Goal: Contribute content

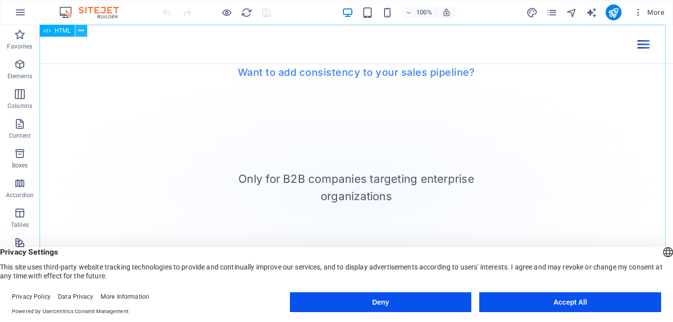
click at [82, 31] on icon at bounding box center [80, 31] width 5 height 10
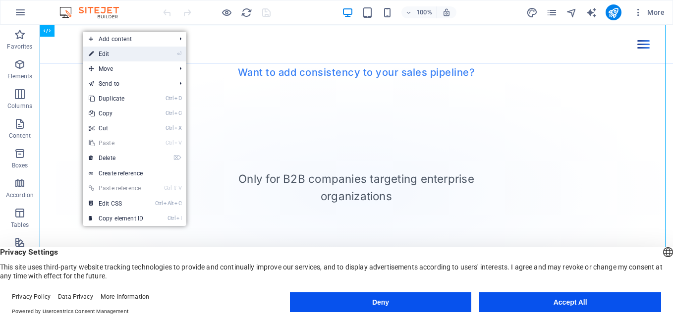
click at [101, 55] on link "⏎ Edit" at bounding box center [116, 54] width 66 height 15
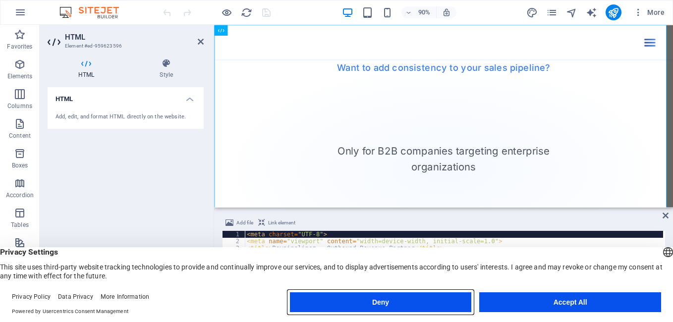
click at [446, 310] on button "Deny" at bounding box center [381, 302] width 182 height 20
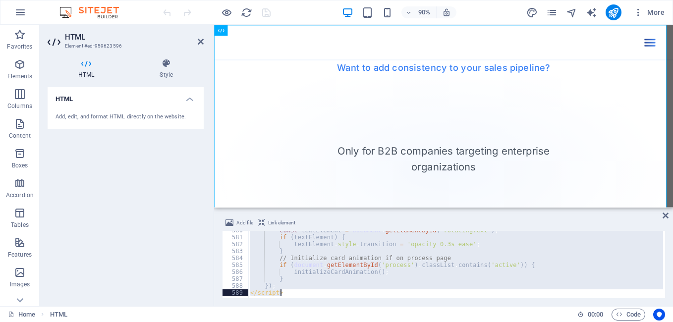
scroll to position [4021, 0]
drag, startPoint x: 245, startPoint y: 235, endPoint x: 288, endPoint y: 296, distance: 75.1
click at [288, 296] on div "<meta charset="UTF-8"> 580 581 582 583 584 585 586 587 588 589 const textElemen…" at bounding box center [443, 264] width 443 height 67
click at [309, 255] on div "const textElement = document . getElementById ( 'rotatingText' ) ; if ( textEle…" at bounding box center [455, 264] width 415 height 67
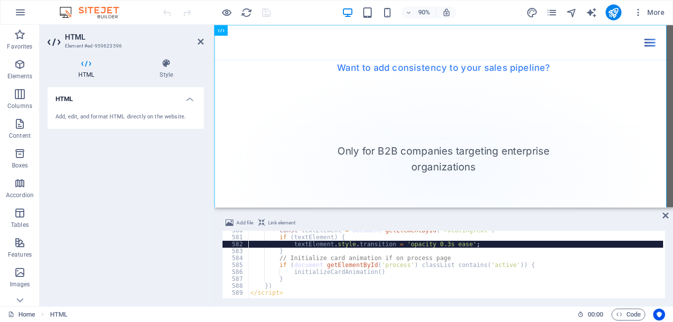
click at [316, 247] on div "const textElement = document . getElementById ( 'rotatingText' ) ; if ( textEle…" at bounding box center [659, 266] width 822 height 79
click at [319, 252] on div "const textElement = document . getElementById ( 'rotatingText' ) ; if ( textEle…" at bounding box center [659, 266] width 822 height 79
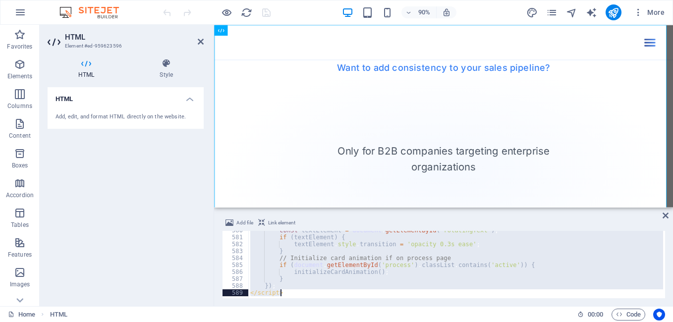
drag, startPoint x: 245, startPoint y: 234, endPoint x: 522, endPoint y: 343, distance: 297.2
click at [522, 322] on html "[DOMAIN_NAME] Home Favorites Elements Columns Content Boxes Accordion Tables Fe…" at bounding box center [336, 161] width 673 height 322
type textarea "}); </script>"
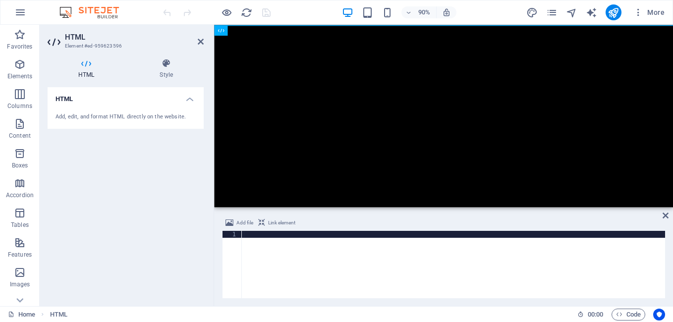
click at [110, 207] on div "HTML Add, edit, and format HTML directly on the website." at bounding box center [126, 192] width 156 height 211
click at [329, 234] on div at bounding box center [453, 271] width 423 height 81
paste textarea "</html>"
type textarea "</html>"
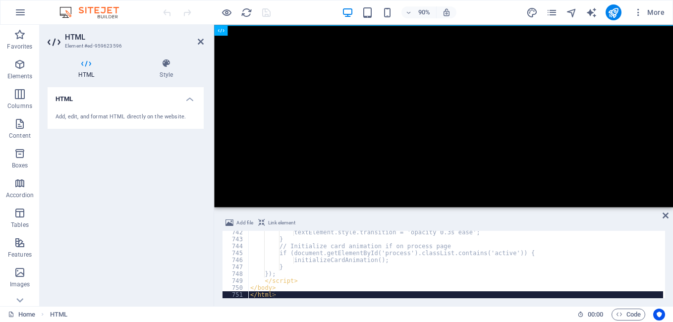
scroll to position [5143, 0]
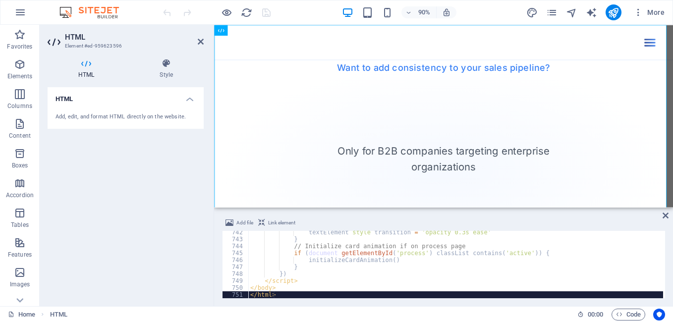
click at [138, 244] on div "HTML Add, edit, and format HTML directly on the website." at bounding box center [126, 192] width 156 height 211
click at [267, 13] on icon "save" at bounding box center [266, 12] width 11 height 11
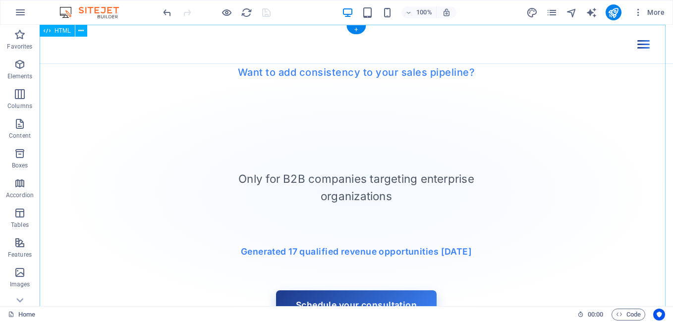
click at [636, 48] on div "Revpipelinez - Outbound Revenue Partner Revpipelinez Home Process Case Study Co…" at bounding box center [356, 180] width 633 height 311
click at [637, 44] on div "Revpipelinez - Outbound Revenue Partner Revpipelinez Home Process Case Study Co…" at bounding box center [356, 180] width 633 height 311
click at [611, 5] on button "publish" at bounding box center [614, 12] width 16 height 16
